Goal: Check status: Check status

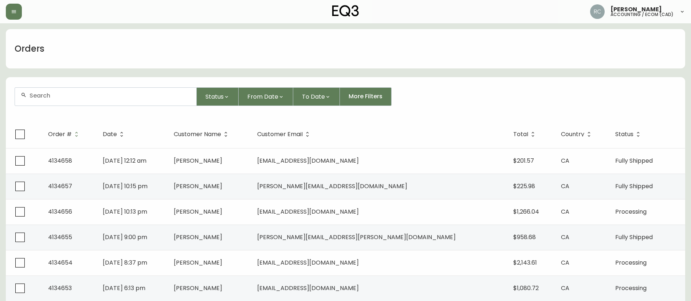
click at [131, 94] on input "text" at bounding box center [110, 95] width 161 height 7
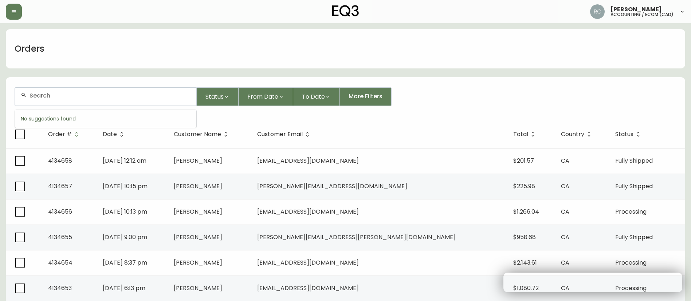
paste input "4134361"
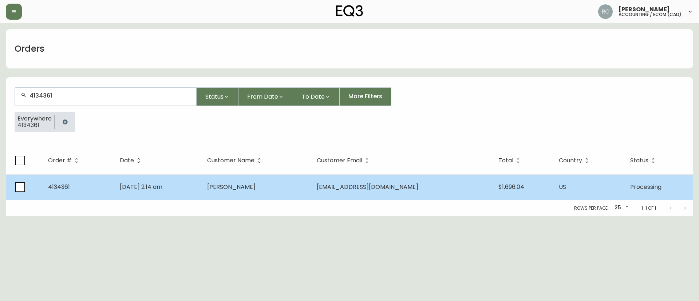
type input "4134361"
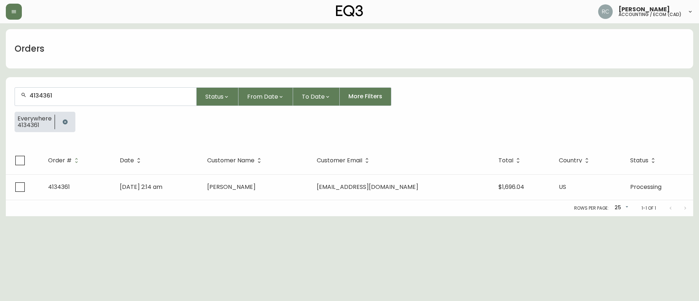
drag, startPoint x: 189, startPoint y: 178, endPoint x: 70, endPoint y: 150, distance: 122.2
click at [185, 177] on td "Jul 28 2025, 2:14 am" at bounding box center [157, 188] width 87 height 26
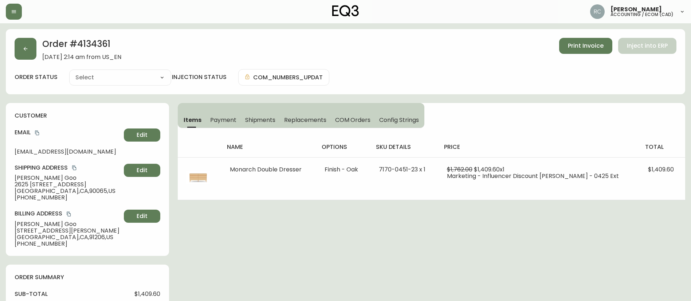
type input "Processing"
select select "PROCESSING"
drag, startPoint x: 589, startPoint y: 221, endPoint x: 343, endPoint y: 123, distance: 264.7
click at [344, 123] on span "COM Orders" at bounding box center [353, 120] width 36 height 8
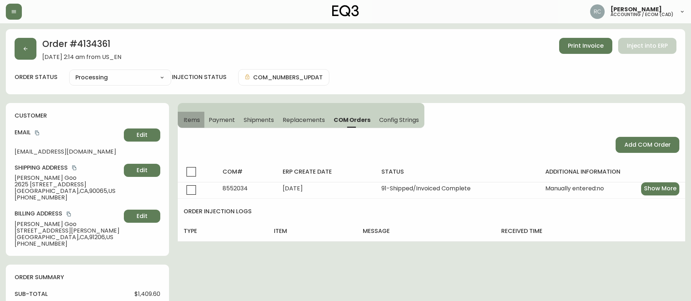
click at [192, 114] on button "Items" at bounding box center [191, 120] width 27 height 16
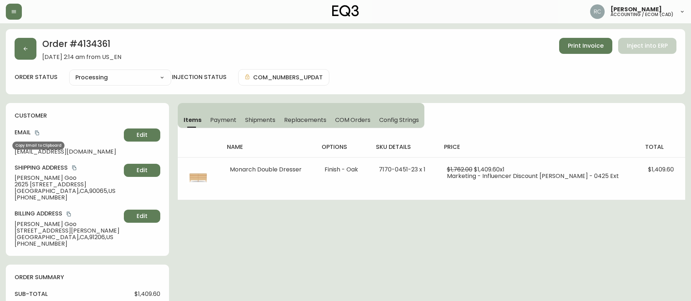
drag, startPoint x: 37, startPoint y: 134, endPoint x: 12, endPoint y: 136, distance: 24.5
click at [37, 134] on icon "copy" at bounding box center [37, 132] width 5 height 5
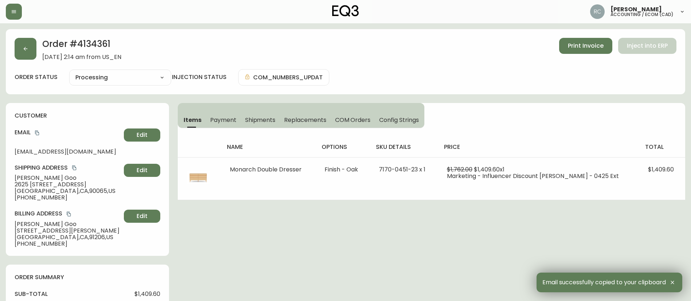
click at [42, 177] on span "Christine Goo" at bounding box center [68, 178] width 106 height 7
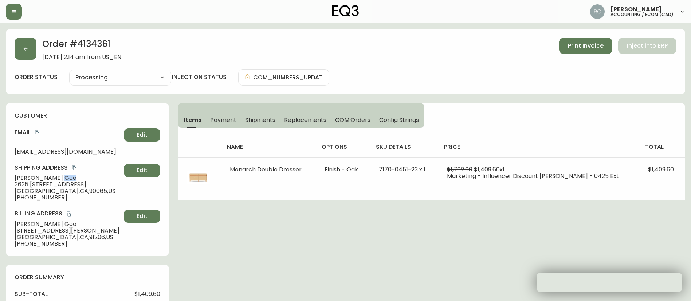
click at [42, 177] on span "Christine Goo" at bounding box center [68, 178] width 106 height 7
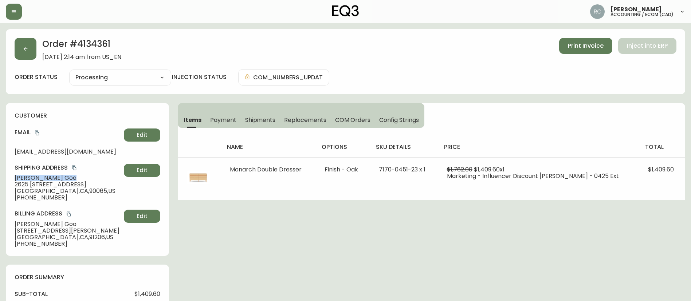
click at [42, 177] on span "Christine Goo" at bounding box center [68, 178] width 106 height 7
copy span "Christine Goo"
click at [36, 185] on span "2625 1/2 West Avenue 34" at bounding box center [68, 184] width 106 height 7
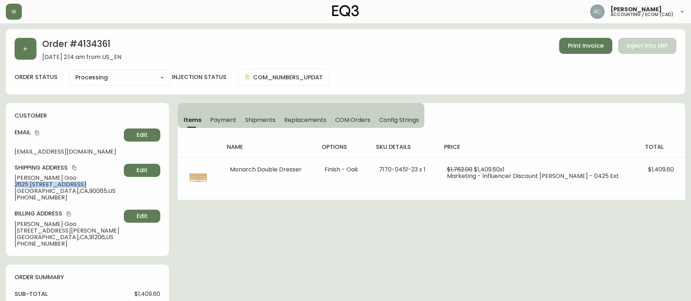
copy span "2625 1/2 West Avenue 34"
click at [67, 190] on span "Los Angeles , CA , 90065 , US" at bounding box center [68, 191] width 106 height 7
drag, startPoint x: 67, startPoint y: 190, endPoint x: 57, endPoint y: 193, distance: 10.7
click at [67, 190] on span "Los Angeles , CA , 90065 , US" at bounding box center [68, 191] width 106 height 7
copy span "90065"
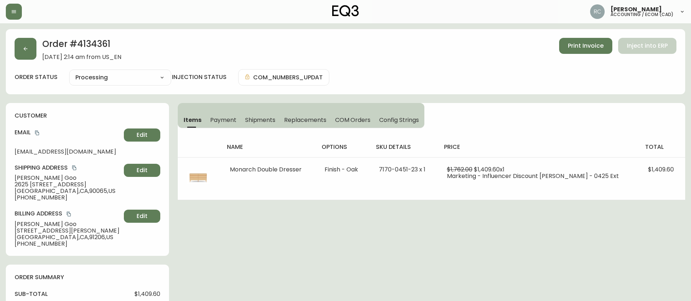
click at [29, 233] on span "682 Glen Ave." at bounding box center [68, 231] width 106 height 7
click at [28, 229] on span "682 Glen Ave." at bounding box center [68, 231] width 106 height 7
copy span "682 Glen Ave."
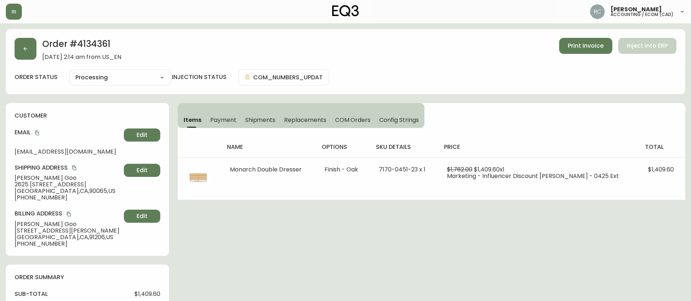
click at [28, 237] on span "Glendale , CA , 91206 , US" at bounding box center [68, 237] width 106 height 7
copy span "Glendale , CA , 91206 , US"
click at [65, 237] on span "Glendale , CA , 91206 , US" at bounding box center [68, 237] width 106 height 7
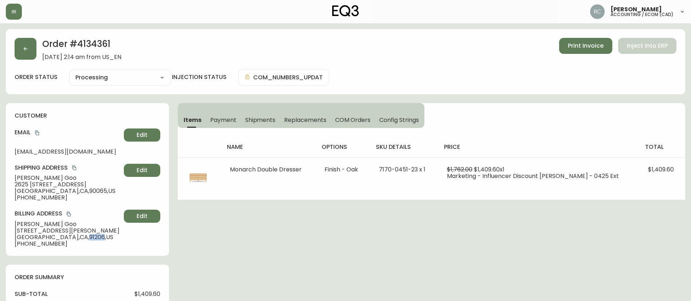
click at [65, 237] on span "Glendale , CA , 91206 , US" at bounding box center [68, 237] width 106 height 7
click at [39, 183] on span "2625 1/2 West Avenue 34" at bounding box center [68, 184] width 106 height 7
drag, startPoint x: 39, startPoint y: 183, endPoint x: 17, endPoint y: 180, distance: 21.4
click at [38, 183] on span "2625 1/2 West Avenue 34" at bounding box center [68, 184] width 106 height 7
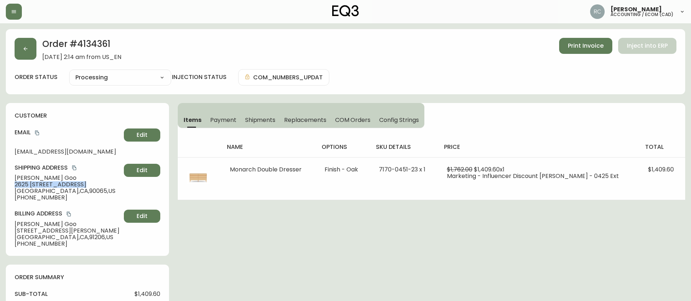
copy span "2625 1/2 West Avenue 34"
click at [39, 177] on span "Christine Goo" at bounding box center [68, 178] width 106 height 7
click at [39, 178] on span "Christine Goo" at bounding box center [68, 178] width 106 height 7
copy span "Christine Goo"
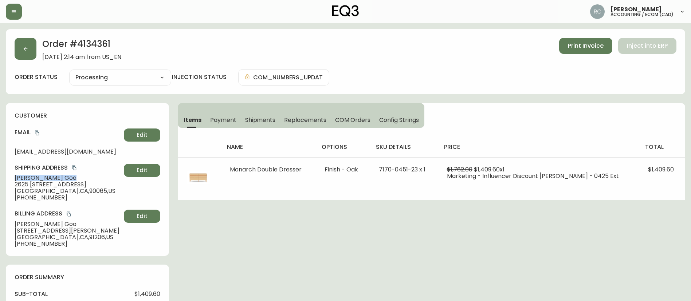
click at [71, 194] on span "Los Angeles , CA , 90065 , US" at bounding box center [68, 191] width 106 height 7
click at [69, 190] on span "Los Angeles , CA , 90065 , US" at bounding box center [68, 191] width 106 height 7
drag, startPoint x: 21, startPoint y: 196, endPoint x: 88, endPoint y: 197, distance: 66.3
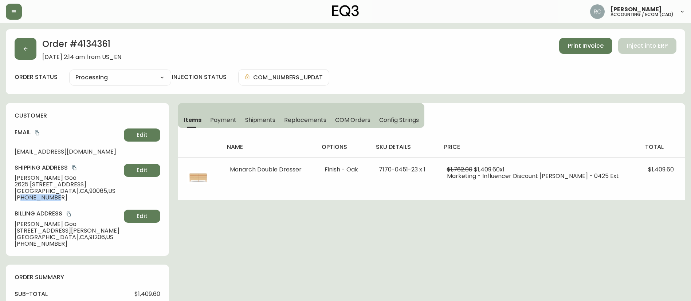
click at [88, 197] on span "+18186409929" at bounding box center [68, 198] width 106 height 7
copy span "8186409929"
drag, startPoint x: 38, startPoint y: 131, endPoint x: 11, endPoint y: 142, distance: 29.8
click at [35, 131] on icon "copy" at bounding box center [37, 132] width 5 height 5
